Goal: Find specific page/section: Find specific page/section

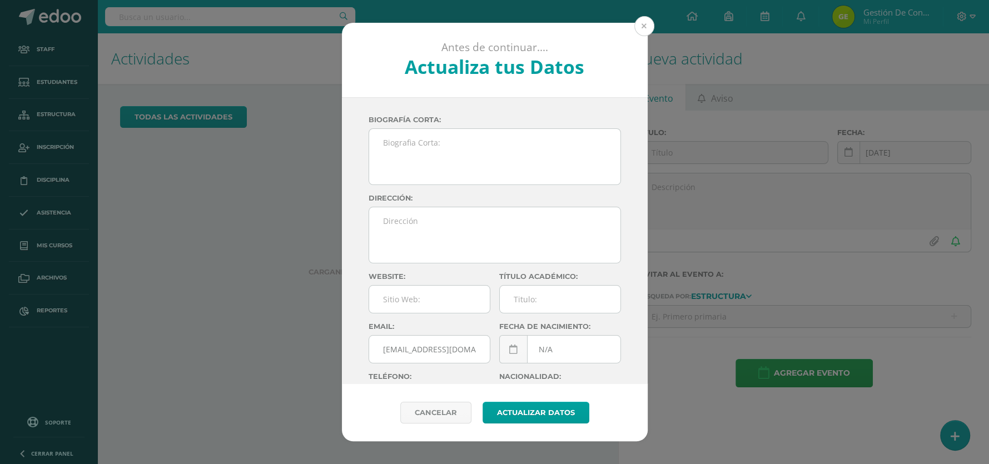
click at [638, 25] on button at bounding box center [644, 26] width 20 height 20
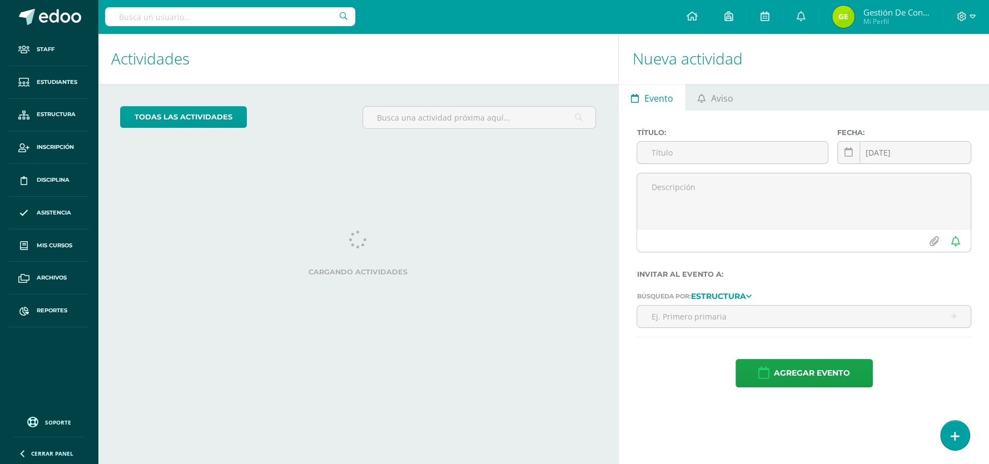
click at [261, 16] on input "text" at bounding box center [230, 16] width 250 height 19
type input "DENNIS"
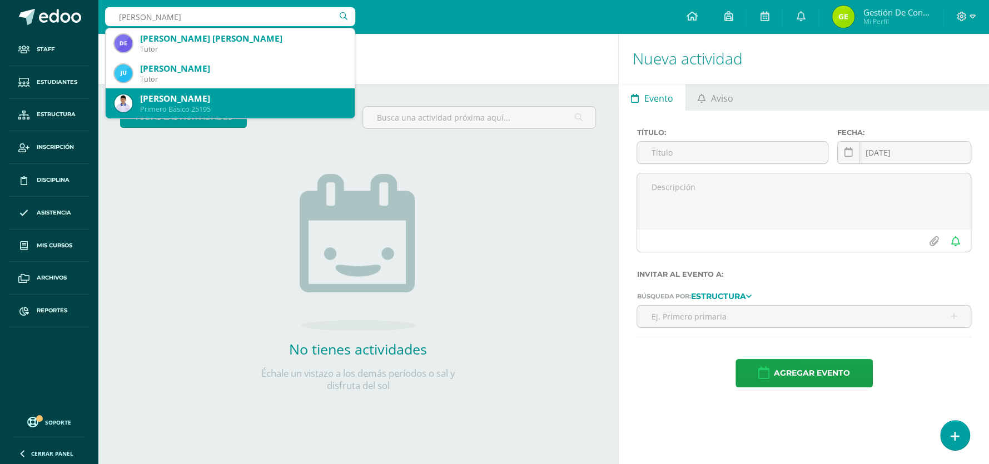
click at [206, 98] on div "[PERSON_NAME]" at bounding box center [243, 99] width 206 height 12
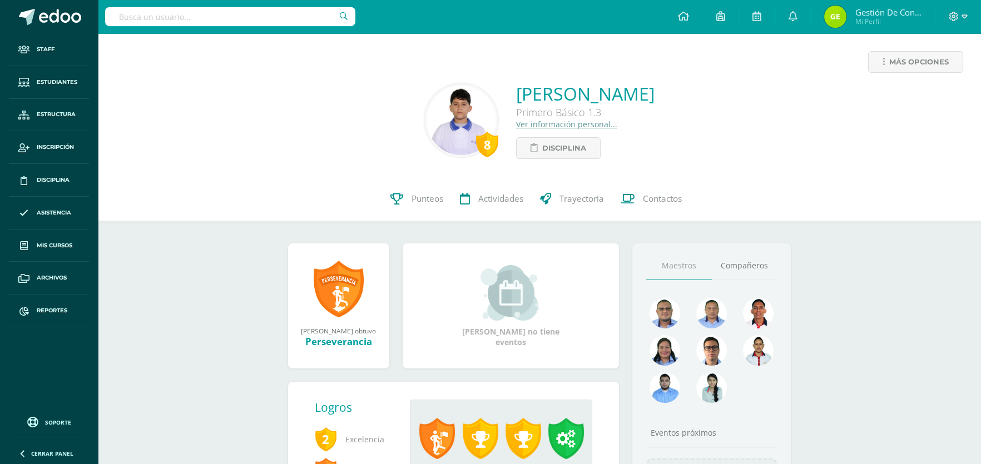
click at [427, 112] on img at bounding box center [462, 121] width 70 height 70
